Goal: Information Seeking & Learning: Learn about a topic

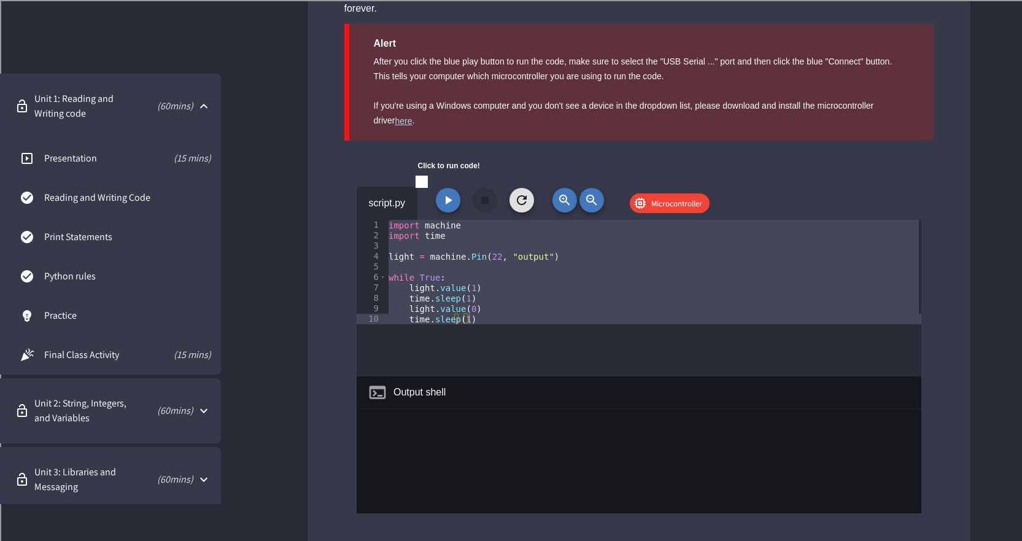
scroll to position [430, 0]
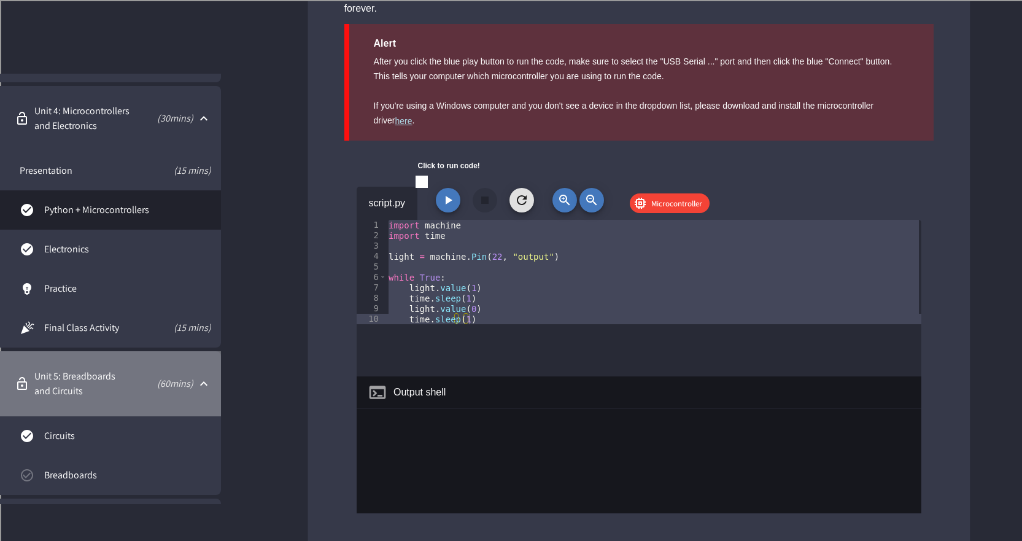
click at [109, 389] on span "Unit 5: Breadboards and Circuits" at bounding box center [81, 383] width 94 height 29
click at [126, 368] on div "Unit 5: Breadboards and Circuits ( 60 mins)" at bounding box center [110, 383] width 221 height 65
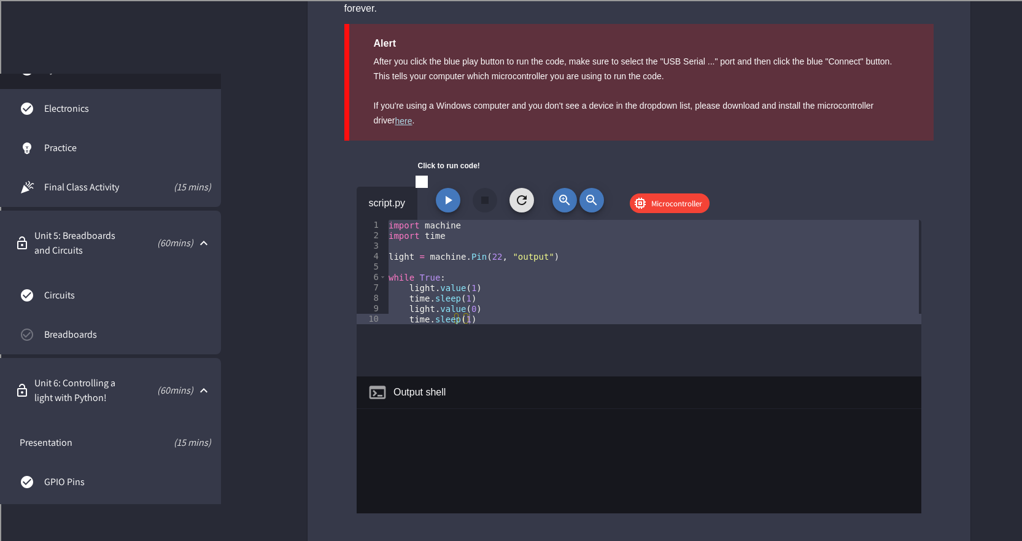
scroll to position [614, 0]
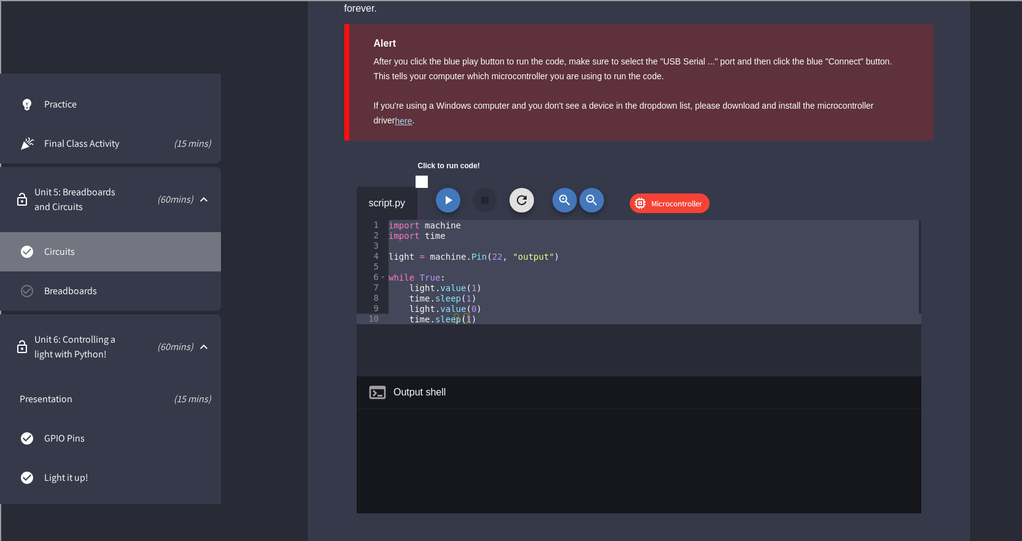
click at [90, 249] on span "Circuits" at bounding box center [127, 251] width 167 height 15
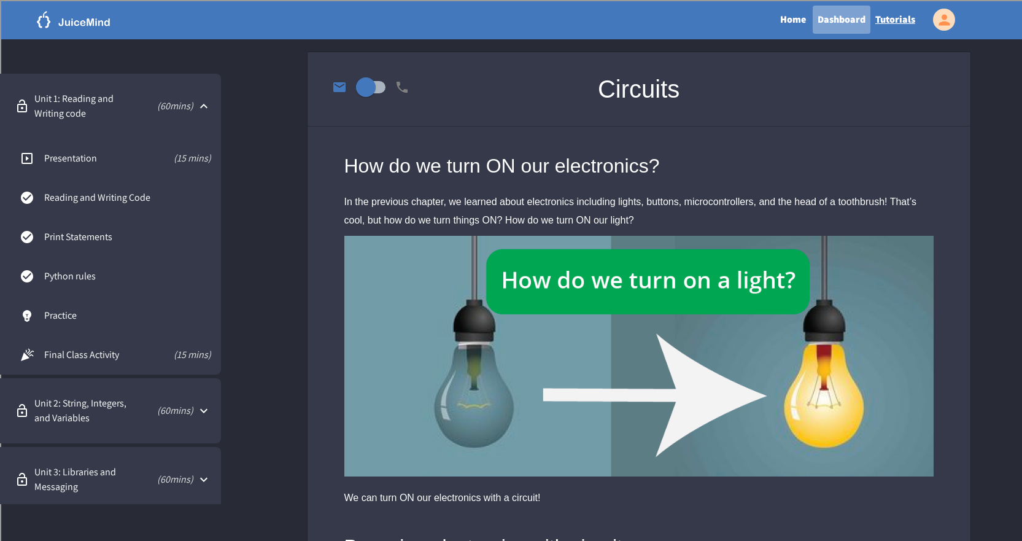
click at [839, 12] on link "Dashboard" at bounding box center [842, 20] width 58 height 28
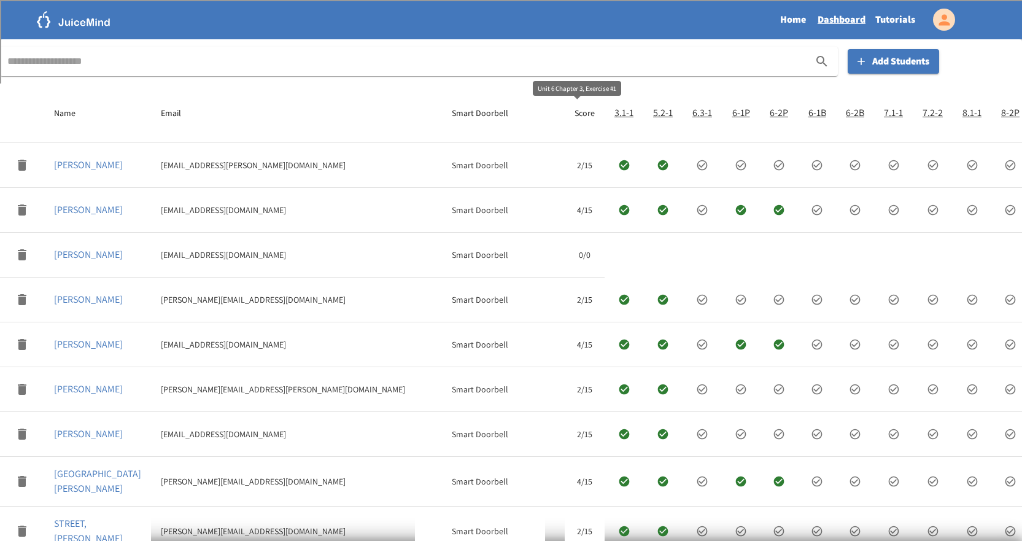
click at [692, 114] on h6 "6.3-1" at bounding box center [702, 112] width 20 height 17
click at [692, 107] on h6 "6.3-1" at bounding box center [702, 112] width 20 height 17
click at [892, 25] on link "Tutorials" at bounding box center [895, 20] width 50 height 28
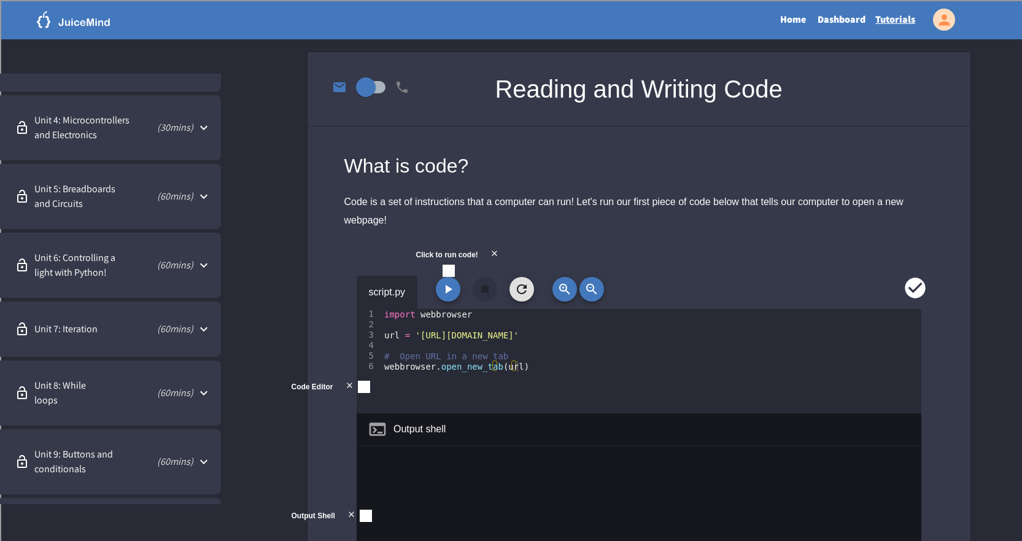
scroll to position [422, 0]
click at [111, 255] on span "Unit 6: Controlling a light with Python!" at bounding box center [83, 263] width 99 height 29
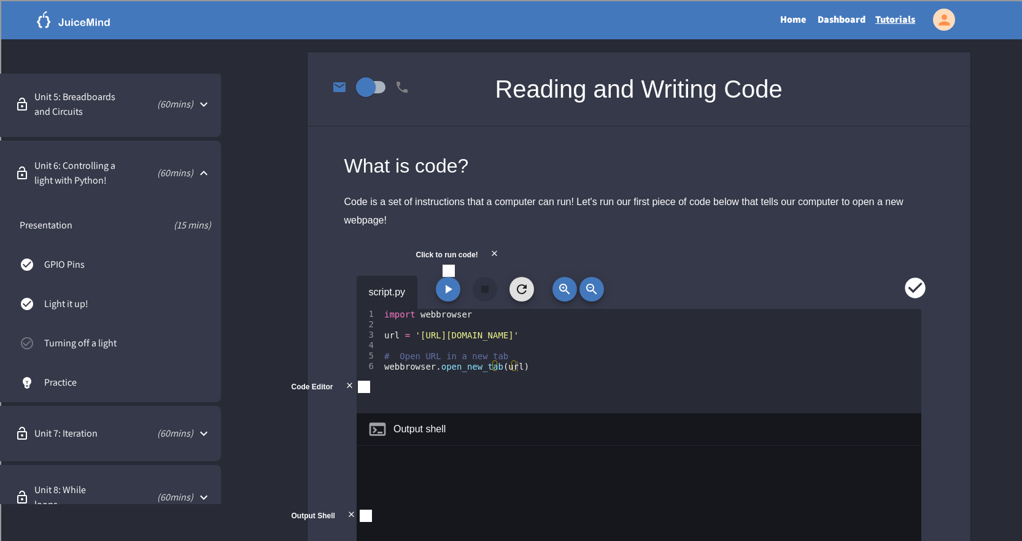
scroll to position [483, 0]
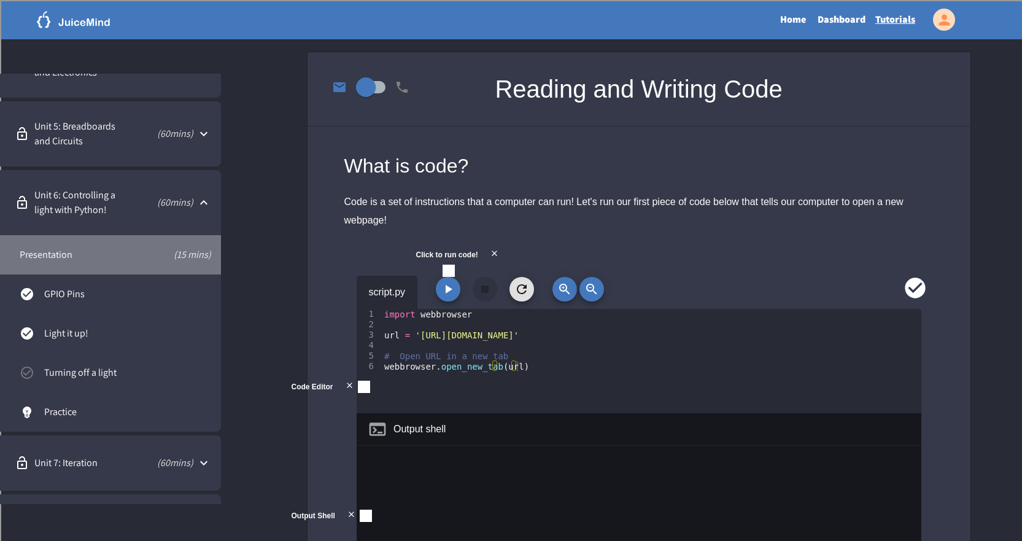
click at [133, 260] on span "(15 mins)" at bounding box center [167, 254] width 88 height 15
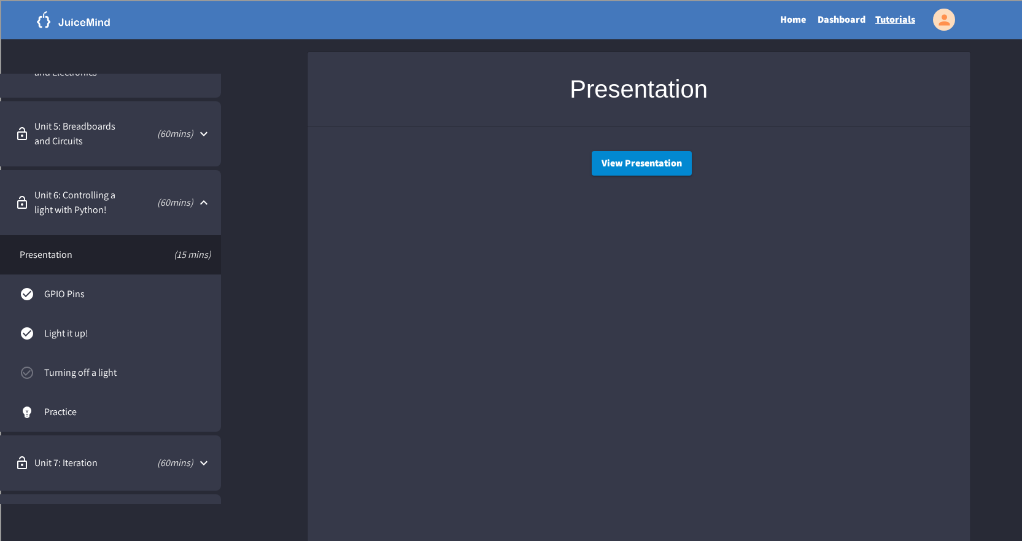
click at [122, 284] on link "GPIO Pins" at bounding box center [110, 293] width 221 height 39
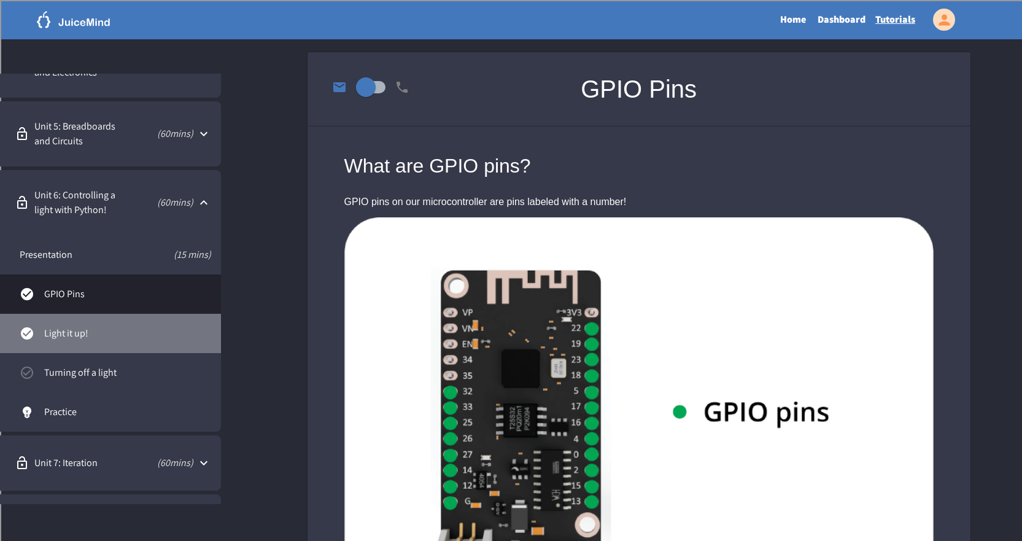
click at [122, 325] on link "Light it up!" at bounding box center [110, 333] width 221 height 39
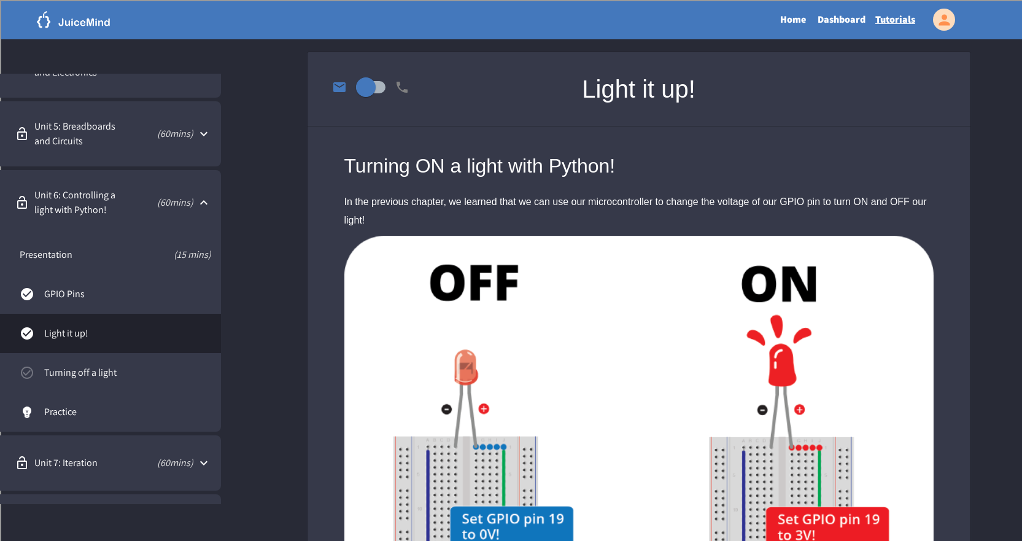
click at [853, 21] on link "Dashboard" at bounding box center [842, 20] width 58 height 28
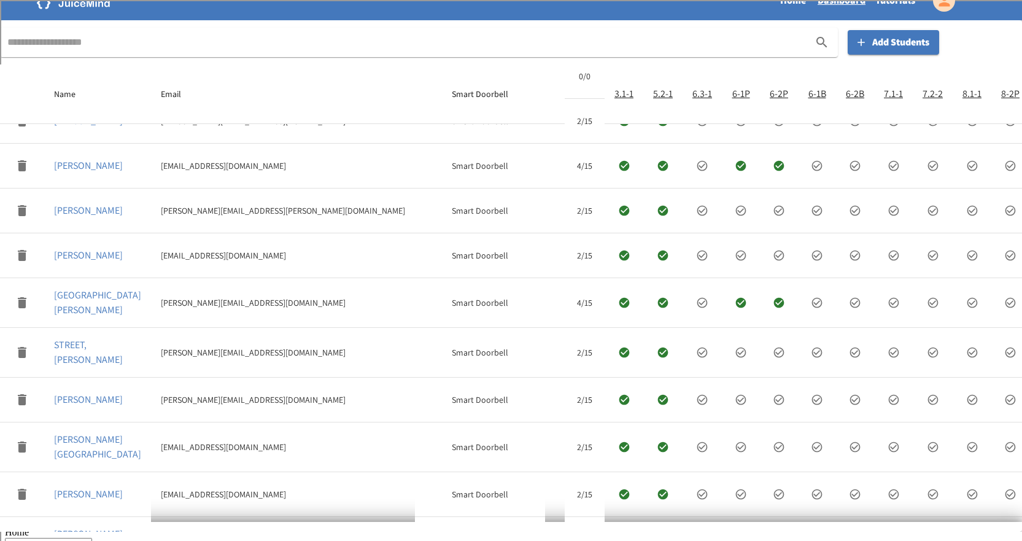
scroll to position [131, 0]
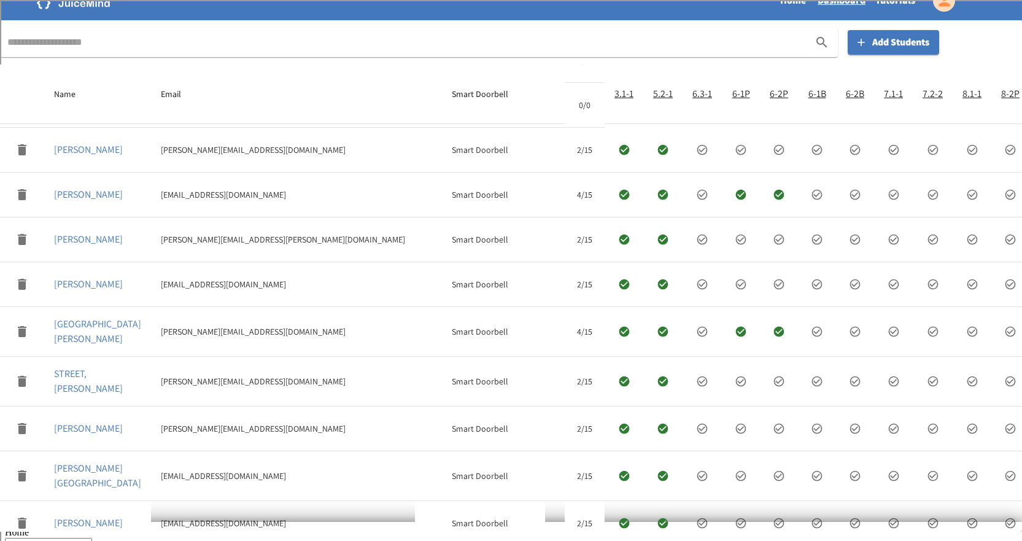
click at [696, 200] on icon "expand row" at bounding box center [702, 194] width 12 height 12
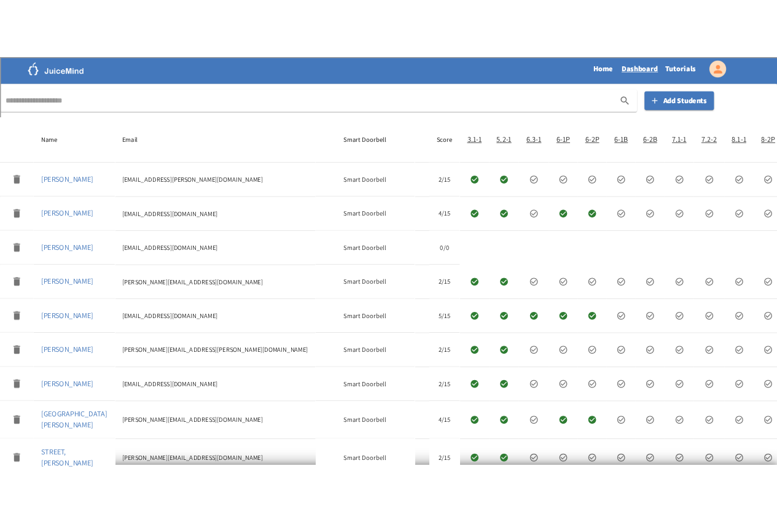
scroll to position [0, 0]
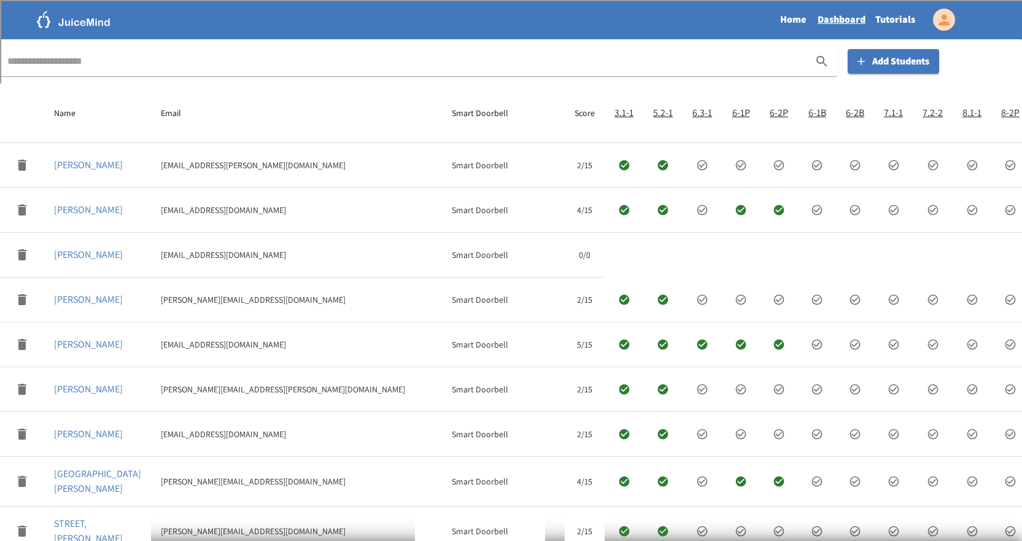
click at [892, 20] on link "Tutorials" at bounding box center [895, 20] width 50 height 28
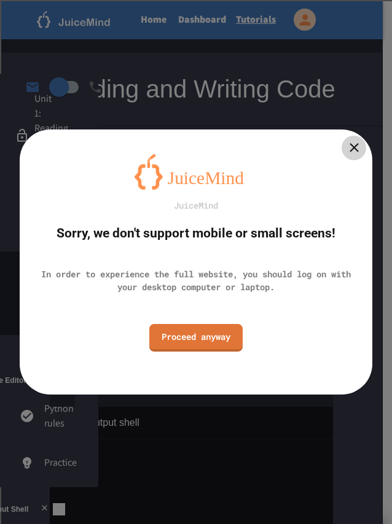
click at [351, 150] on icon at bounding box center [353, 148] width 9 height 9
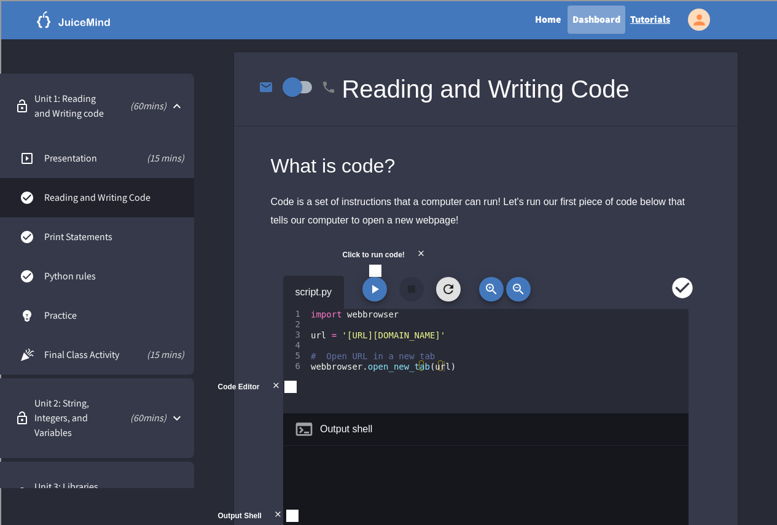
click at [589, 23] on link "Dashboard" at bounding box center [596, 20] width 58 height 28
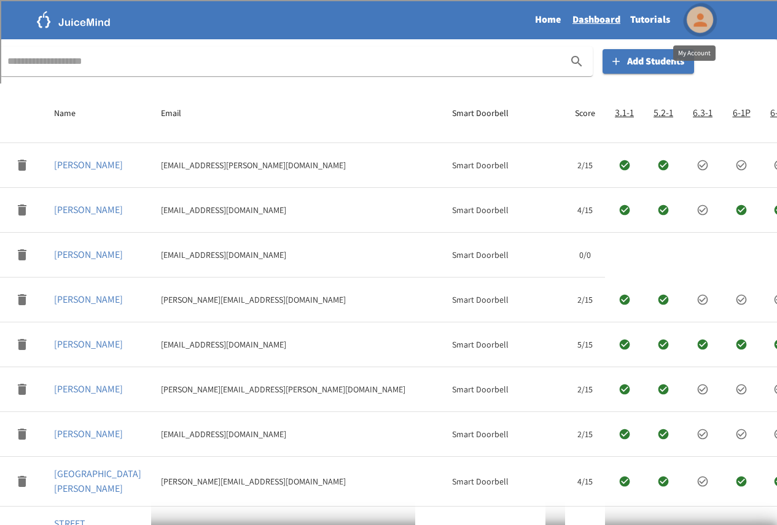
click at [702, 18] on icon "My Account" at bounding box center [700, 20] width 14 height 14
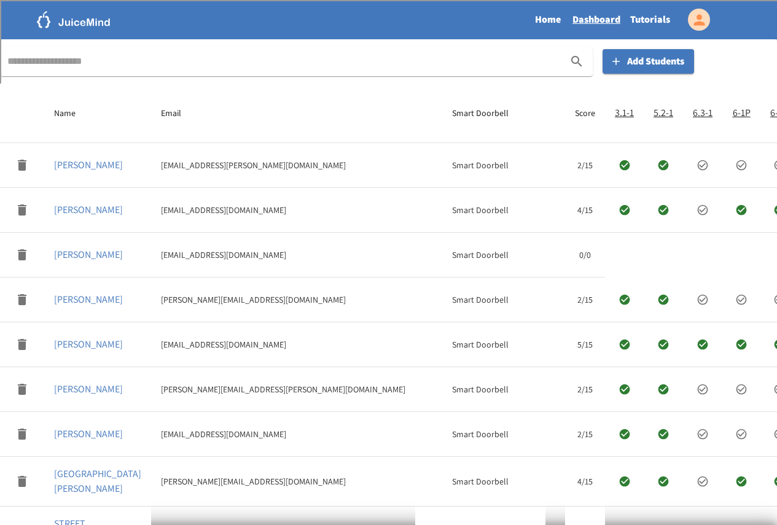
click at [549, 17] on link "Home" at bounding box center [547, 20] width 39 height 28
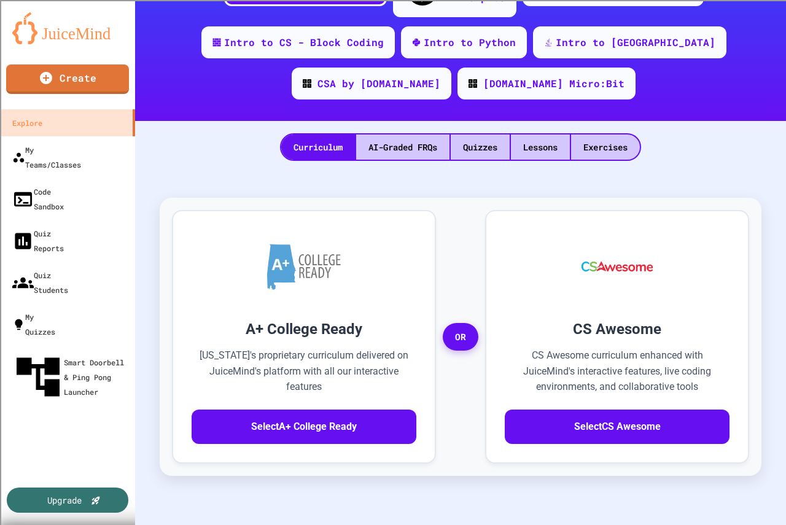
scroll to position [246, 0]
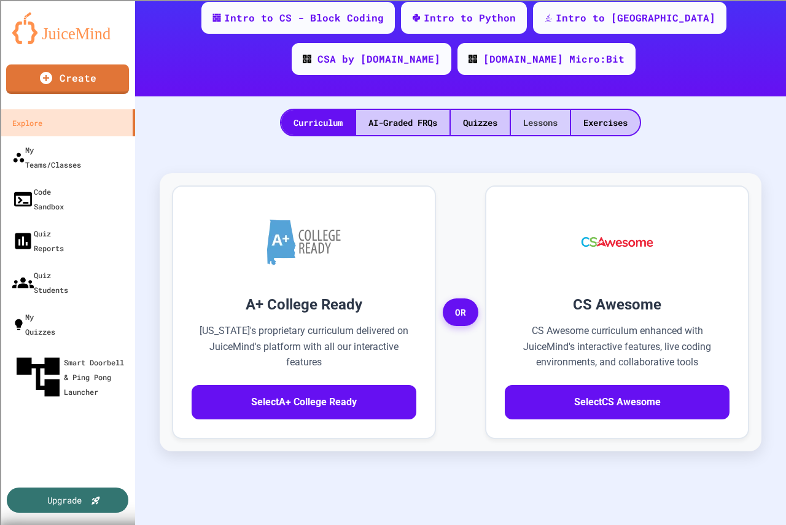
click at [544, 110] on div "Lessons" at bounding box center [540, 122] width 59 height 25
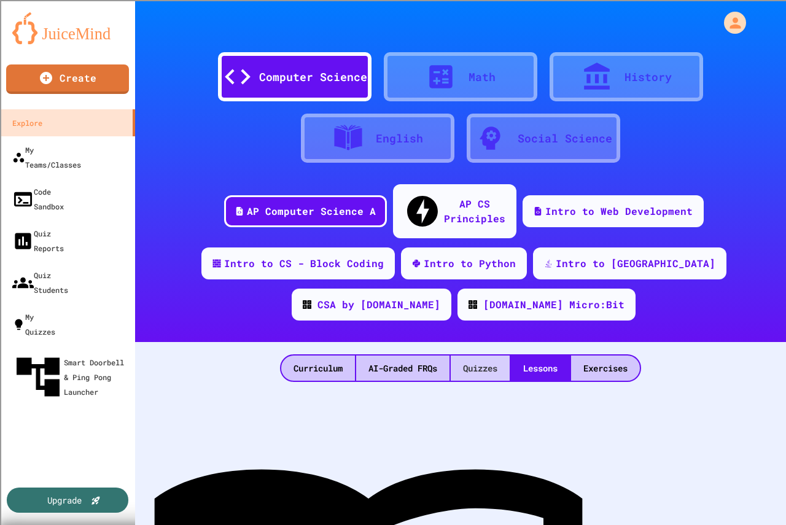
click at [465, 355] on div "Quizzes" at bounding box center [480, 367] width 59 height 25
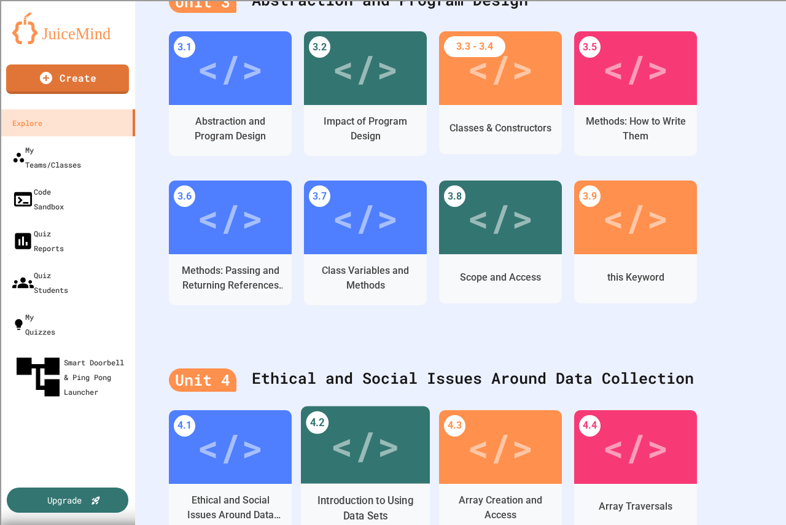
scroll to position [1516, 0]
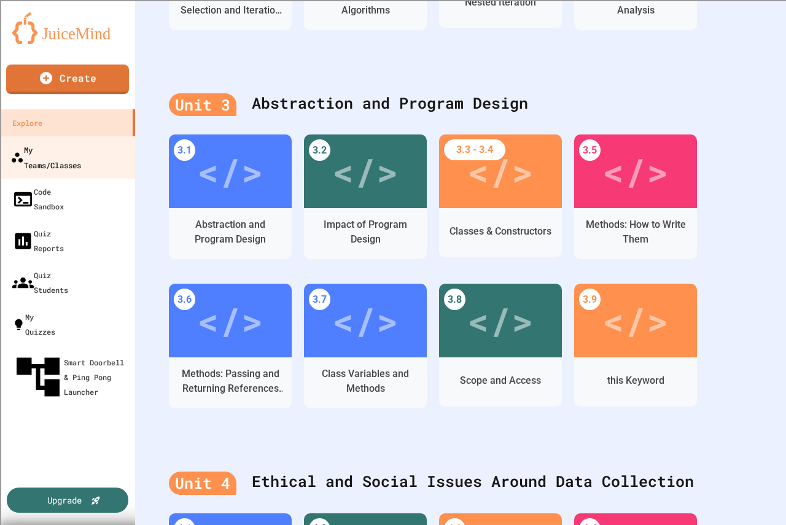
click at [63, 151] on div "My Teams/Classes" at bounding box center [45, 157] width 71 height 30
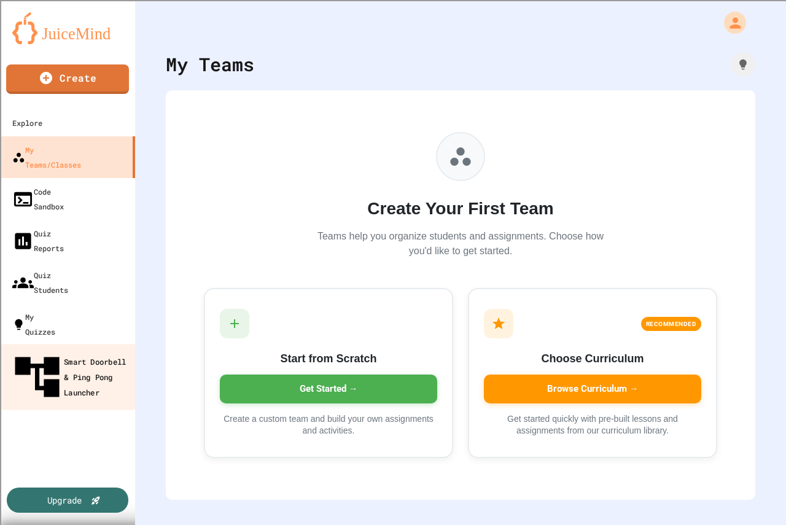
click at [72, 351] on div "Smart Doorbell & Ping Pong Launcher" at bounding box center [71, 377] width 122 height 53
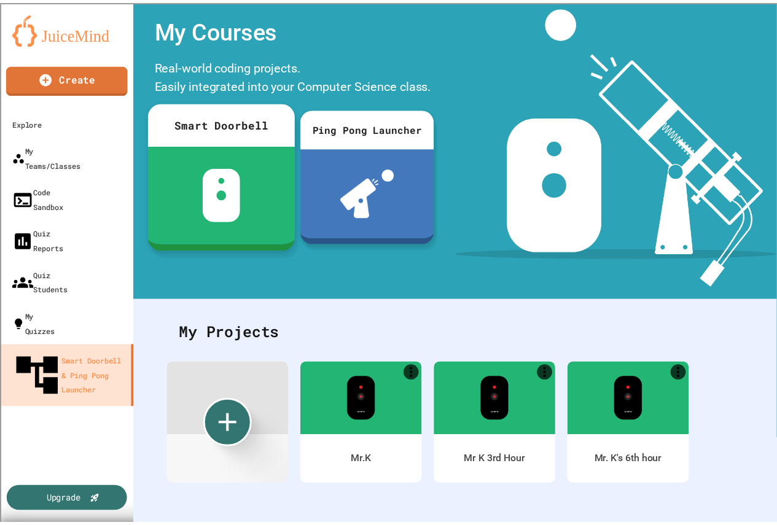
scroll to position [44, 0]
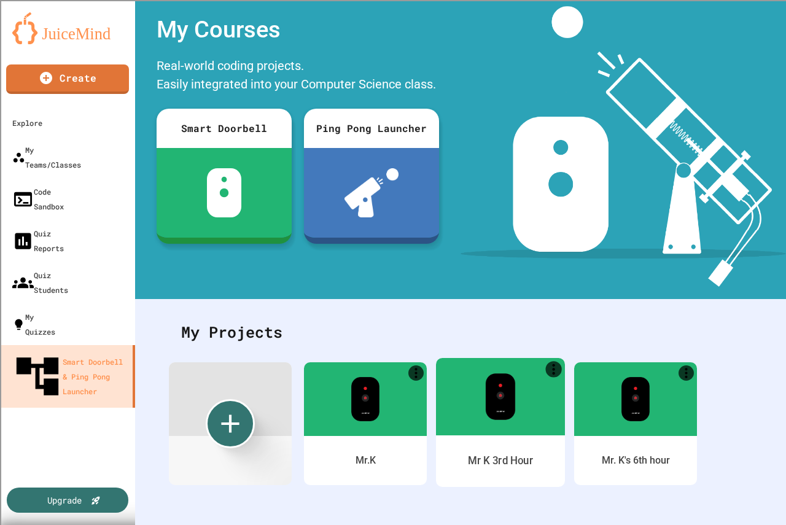
click at [462, 376] on div at bounding box center [500, 396] width 129 height 77
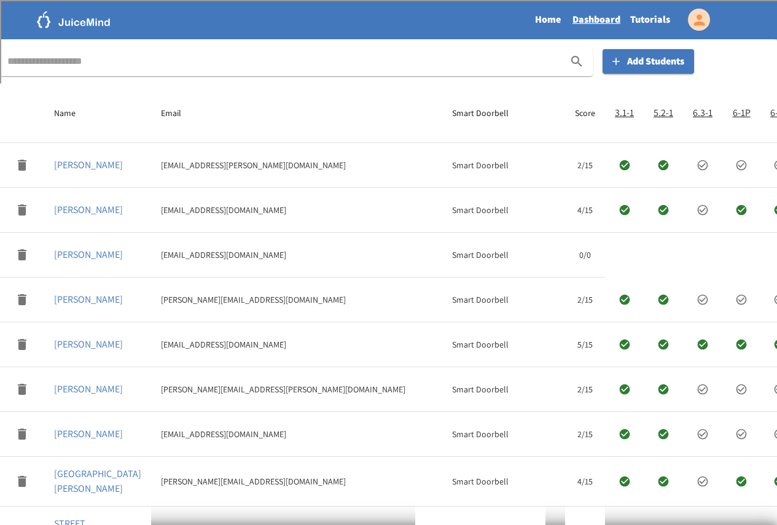
click at [637, 18] on link "Tutorials" at bounding box center [650, 20] width 50 height 28
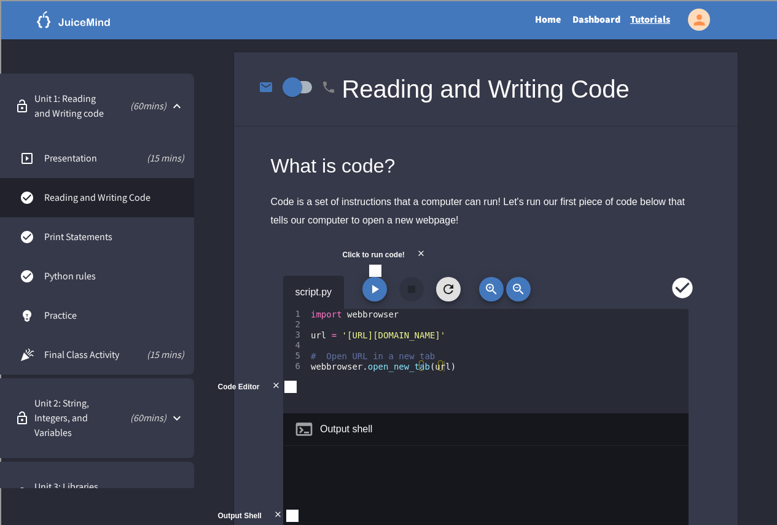
click at [112, 106] on div "( 60 mins)" at bounding box center [141, 106] width 58 height 15
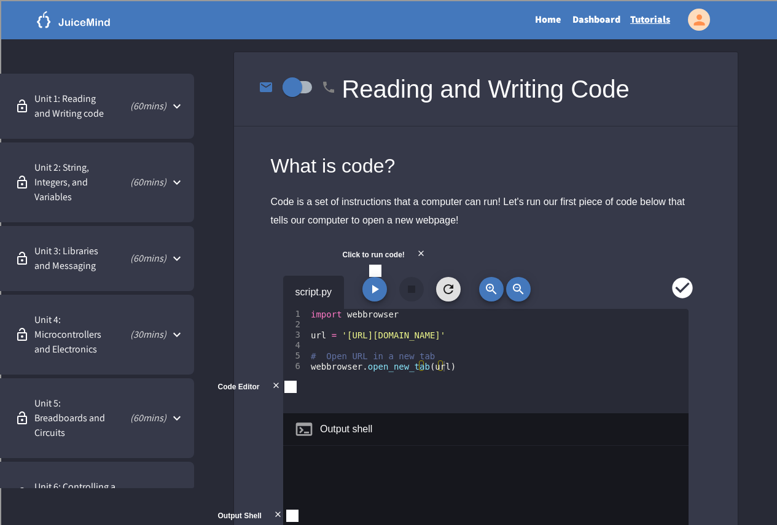
click at [112, 106] on div "( 60 mins)" at bounding box center [141, 106] width 58 height 15
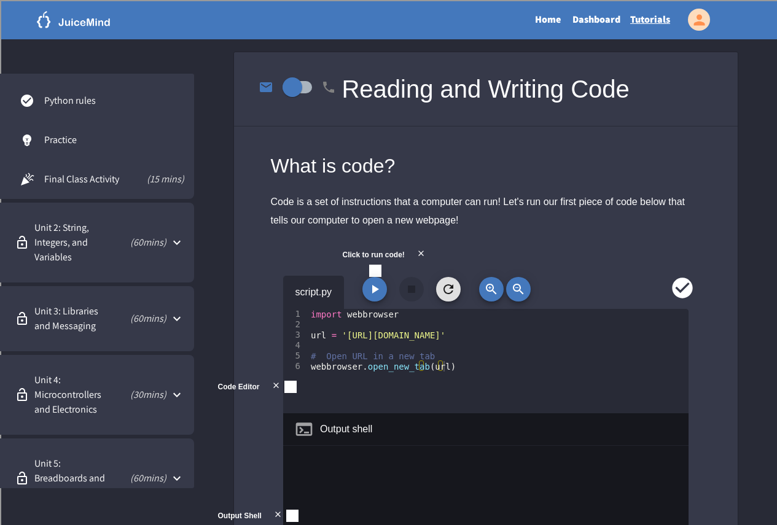
scroll to position [172, 0]
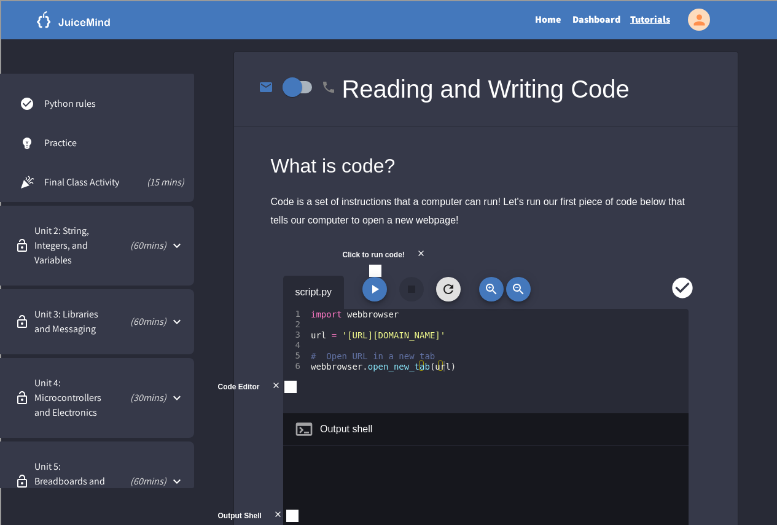
click at [82, 242] on span "Unit 2: String, Integers, and Variables" at bounding box center [74, 245] width 81 height 44
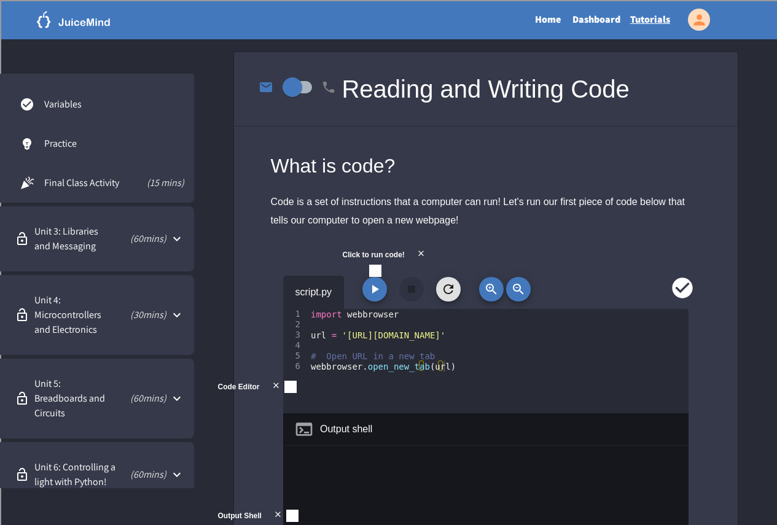
scroll to position [456, 0]
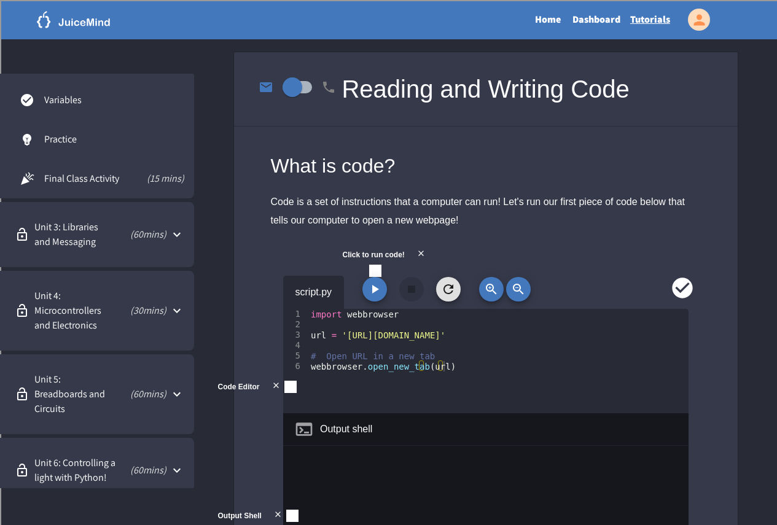
click at [157, 235] on p "( 60 mins)" at bounding box center [142, 234] width 50 height 15
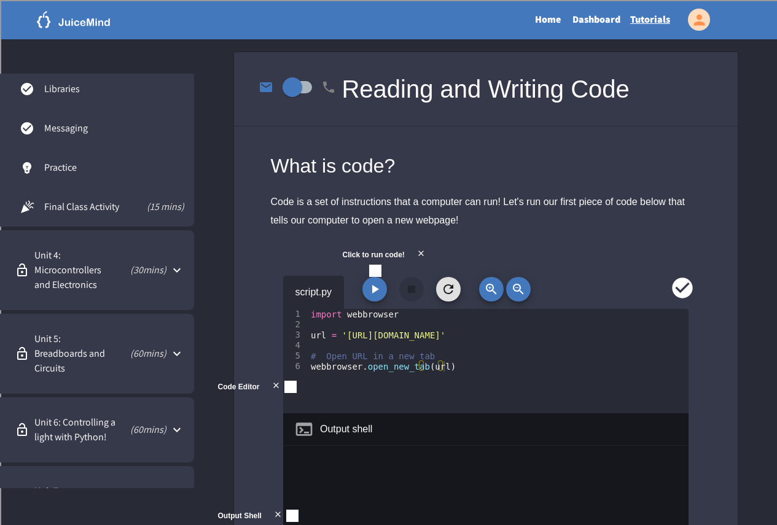
scroll to position [658, 0]
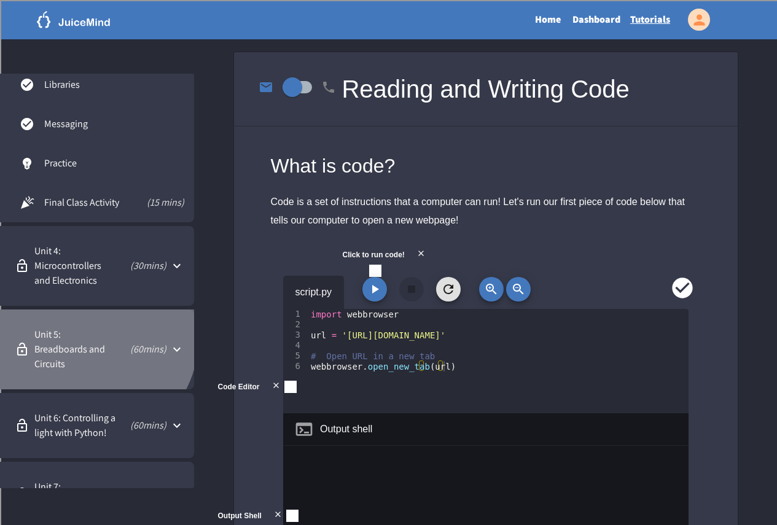
click at [89, 339] on span "Unit 5: Breadboards and Circuits" at bounding box center [72, 349] width 77 height 44
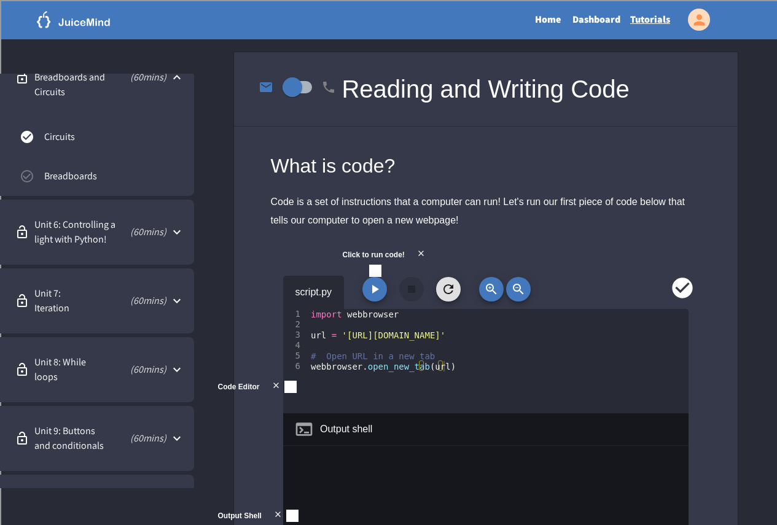
scroll to position [935, 0]
